Goal: Task Accomplishment & Management: Manage account settings

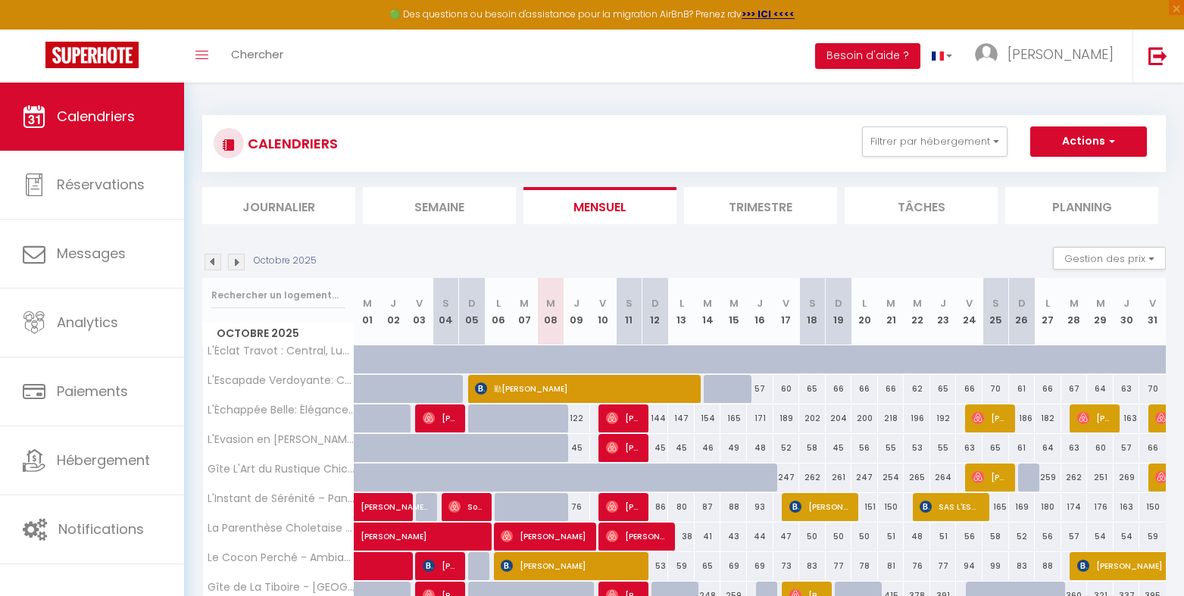
click at [1072, 210] on li "Planning" at bounding box center [1081, 205] width 153 height 37
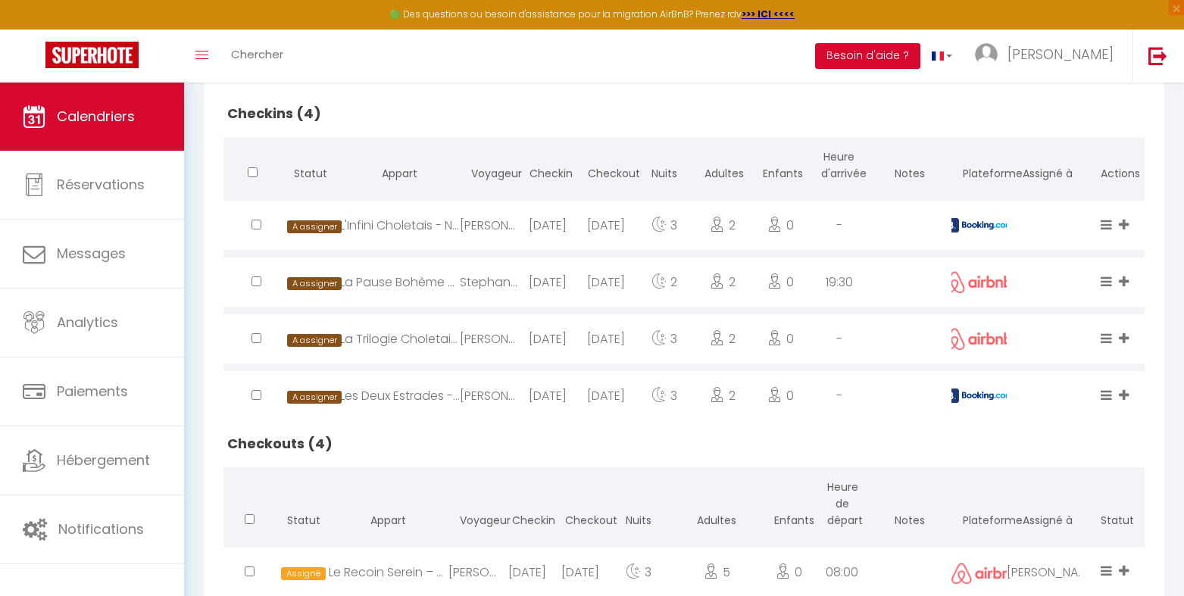
scroll to position [404, 0]
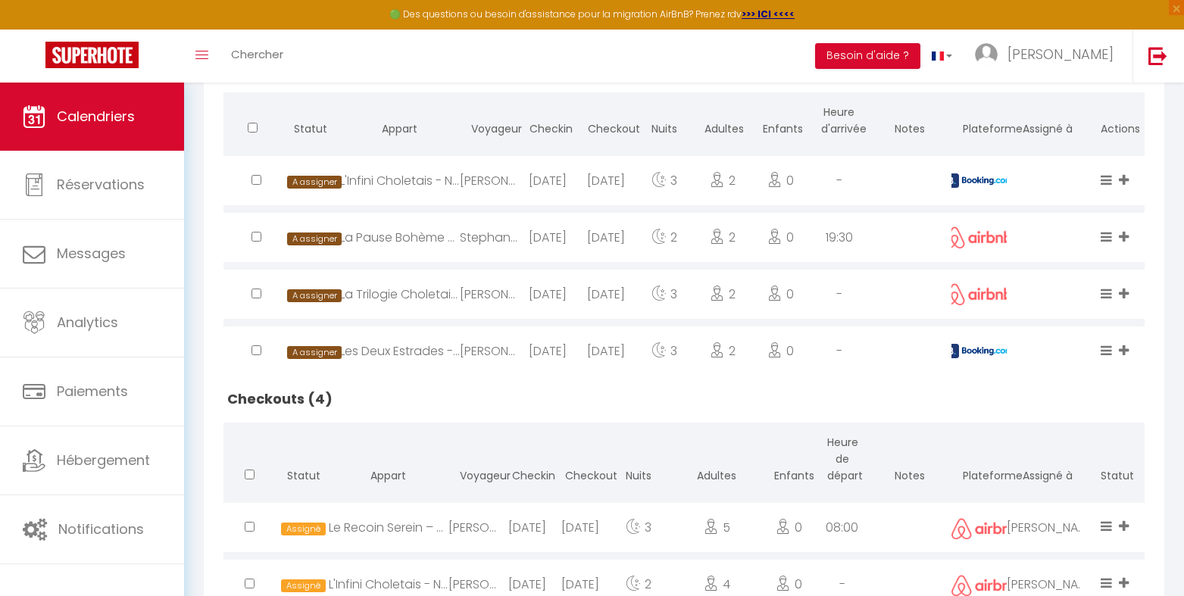
click at [952, 174] on img at bounding box center [979, 181] width 68 height 14
select select "0"
select select "1"
select select
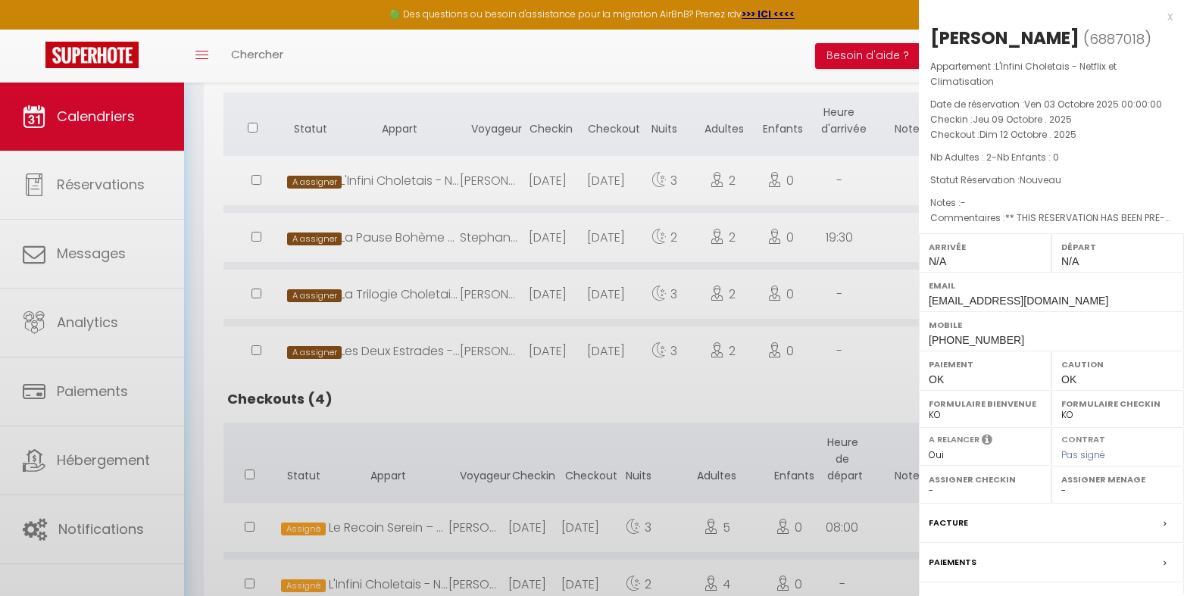
select select "47392"
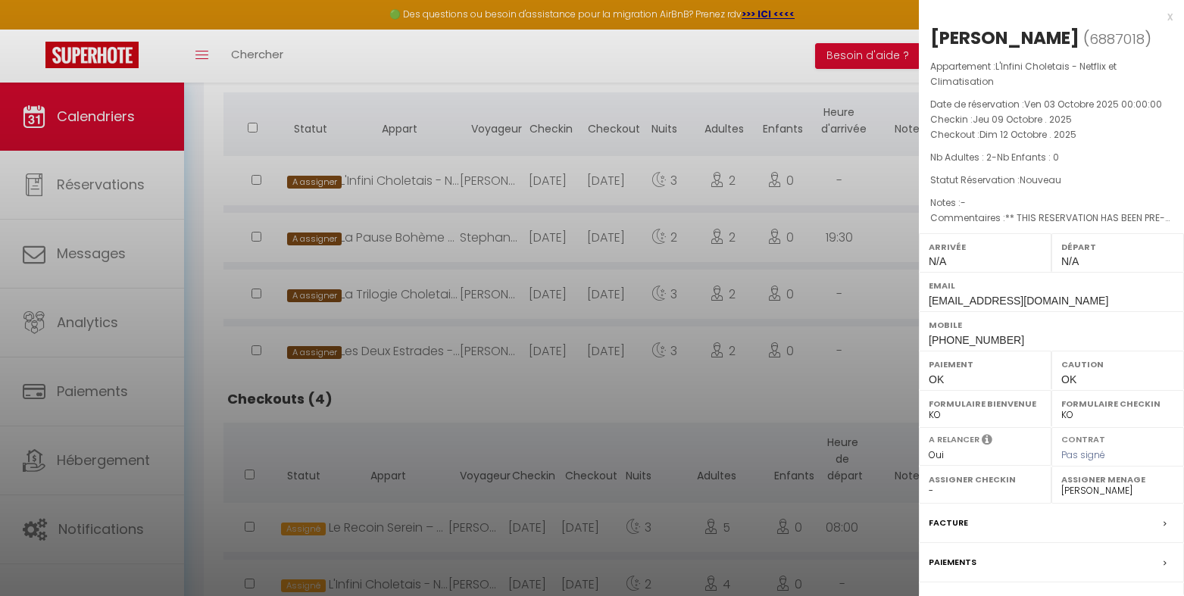
click at [853, 194] on div at bounding box center [592, 298] width 1184 height 596
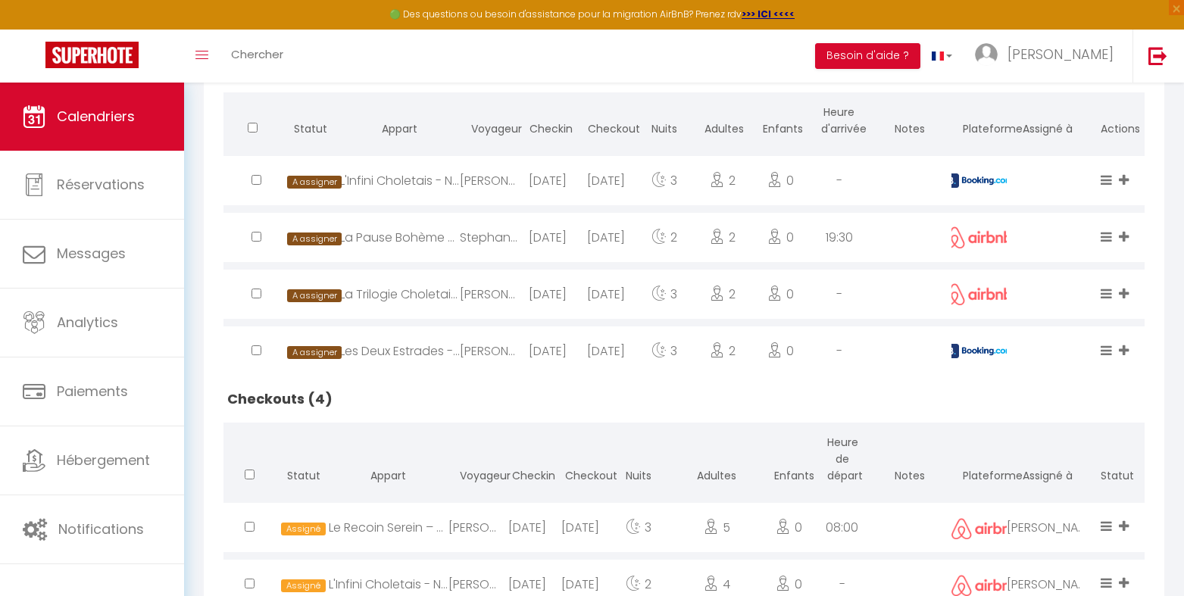
click at [961, 352] on img at bounding box center [979, 351] width 68 height 14
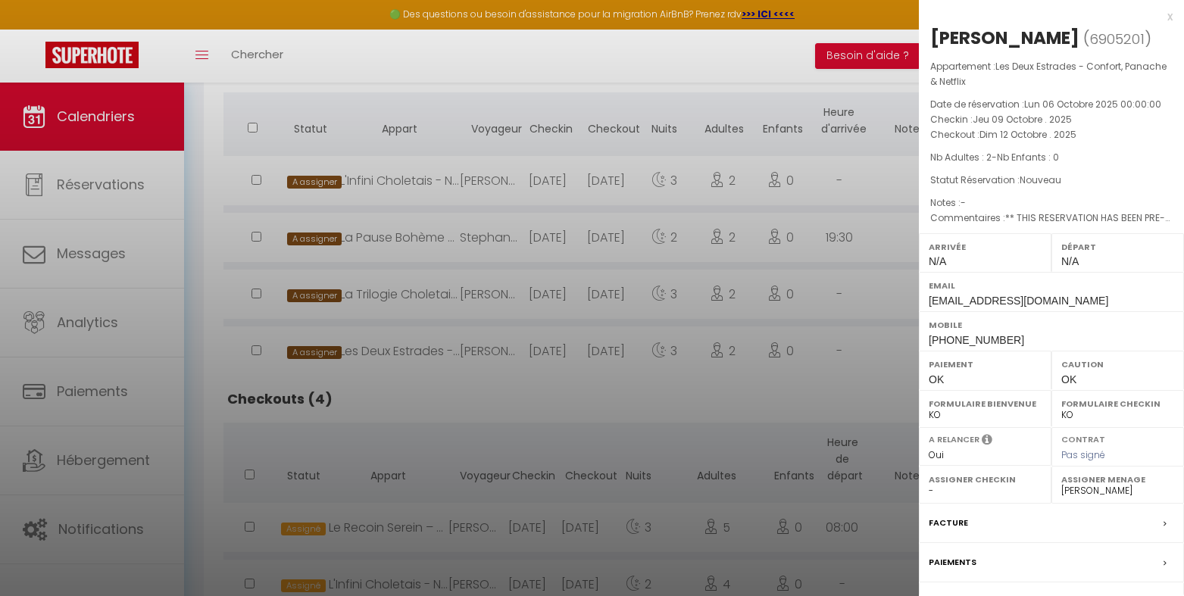
click at [874, 351] on div at bounding box center [592, 298] width 1184 height 596
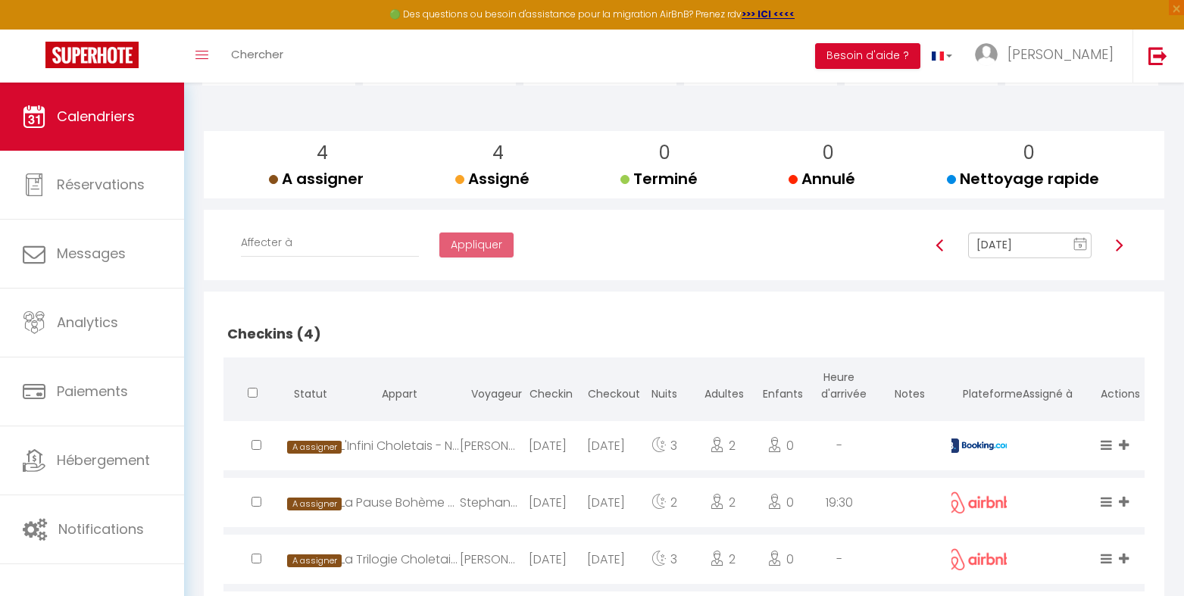
scroll to position [0, 0]
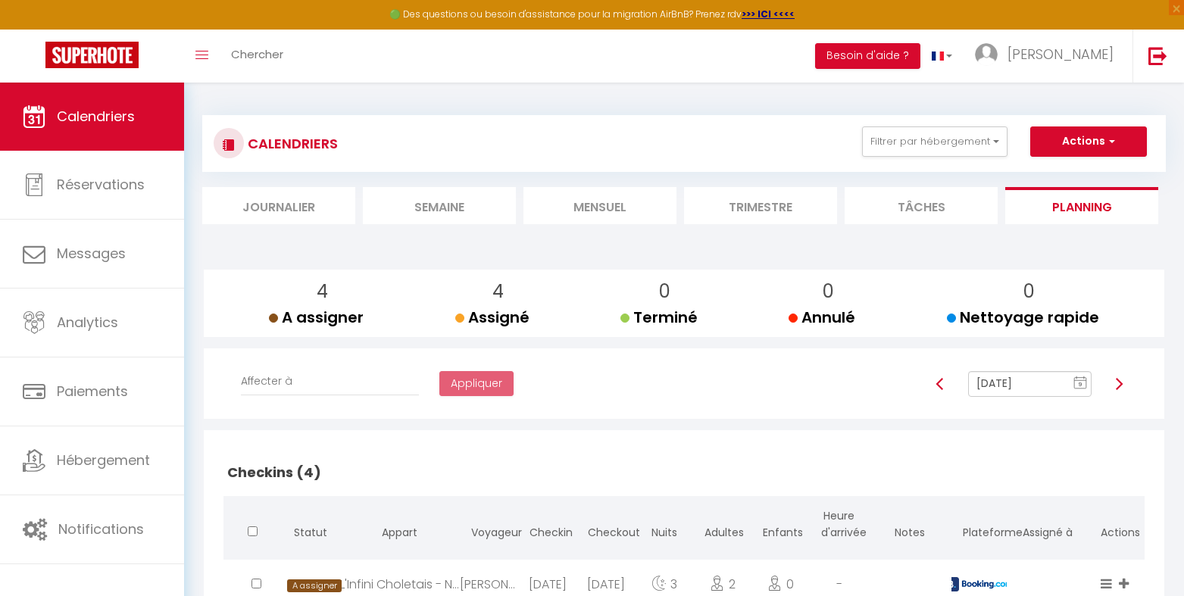
click at [614, 201] on li "Mensuel" at bounding box center [600, 205] width 153 height 37
